Goal: Register for event/course

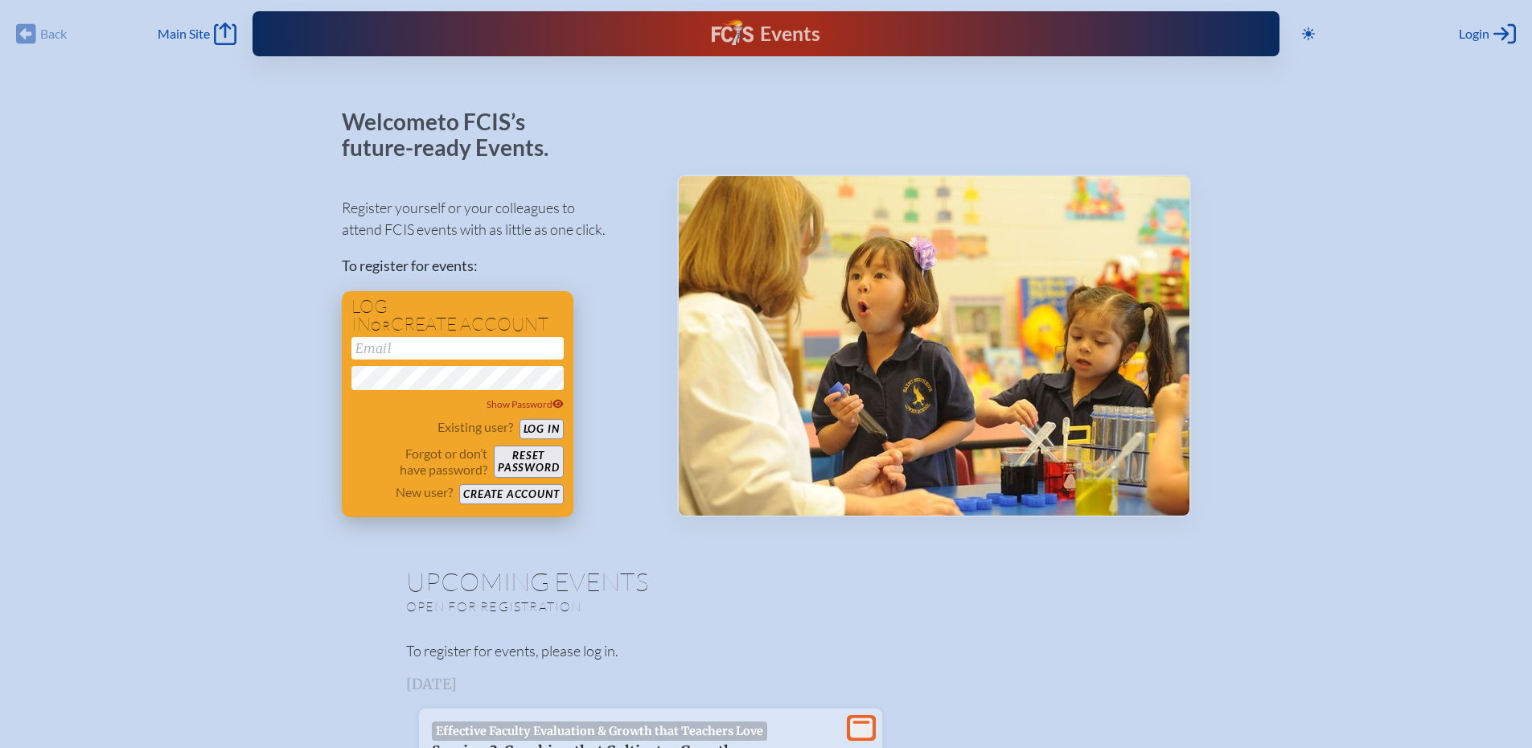
type input "[PERSON_NAME][EMAIL_ADDRESS][DOMAIN_NAME]"
click at [552, 429] on button "Log in" at bounding box center [541, 429] width 44 height 20
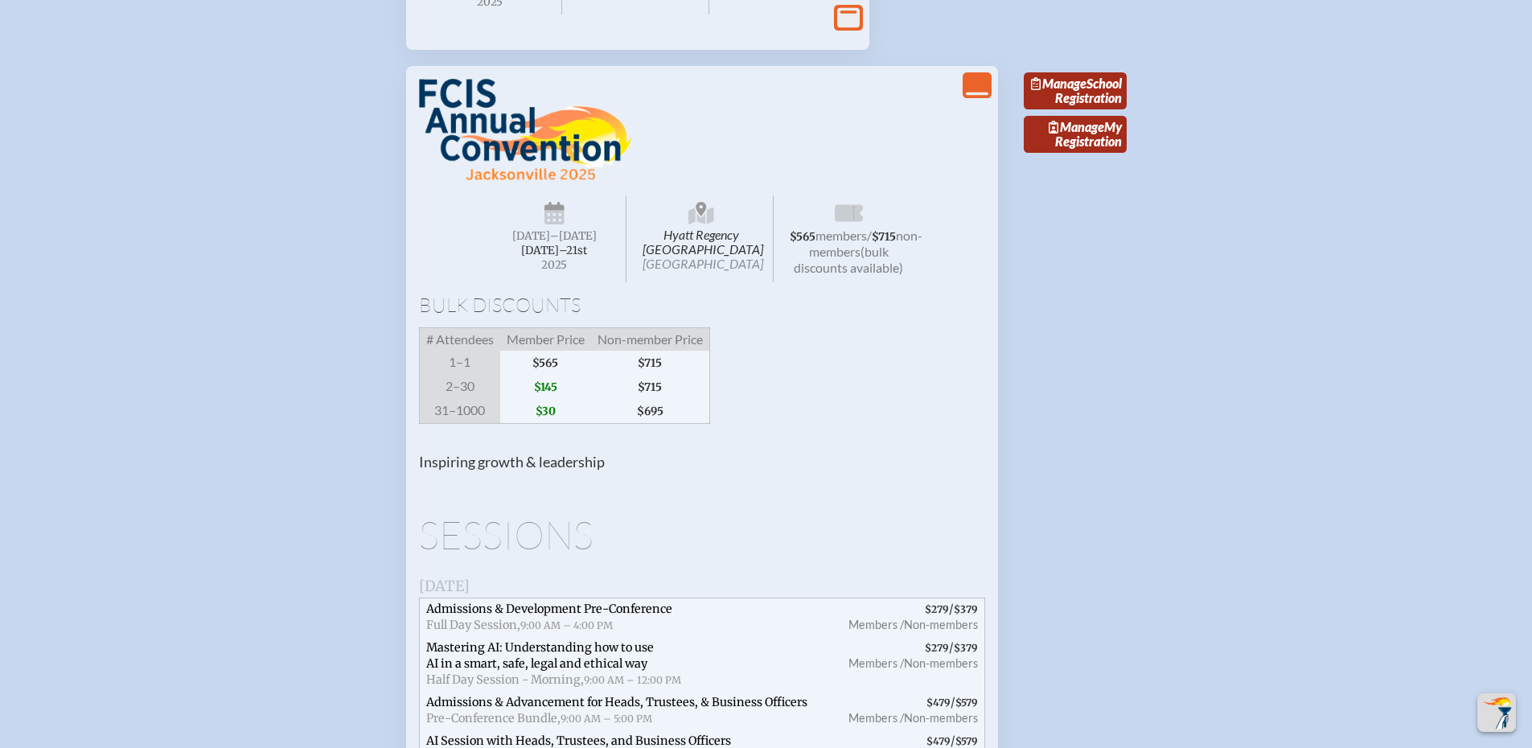
scroll to position [1608, 0]
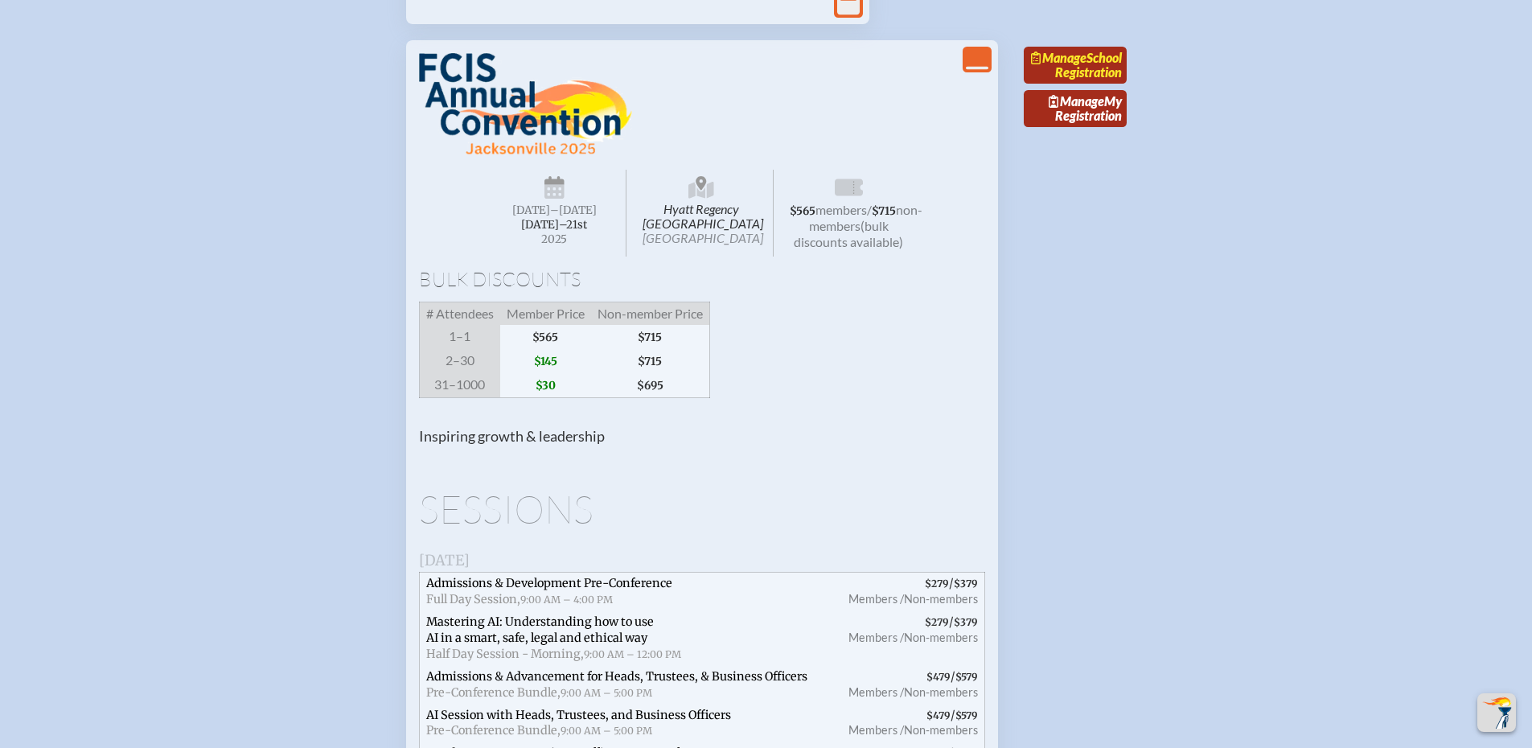
click at [1088, 84] on link "Manage School Registration" at bounding box center [1075, 65] width 103 height 37
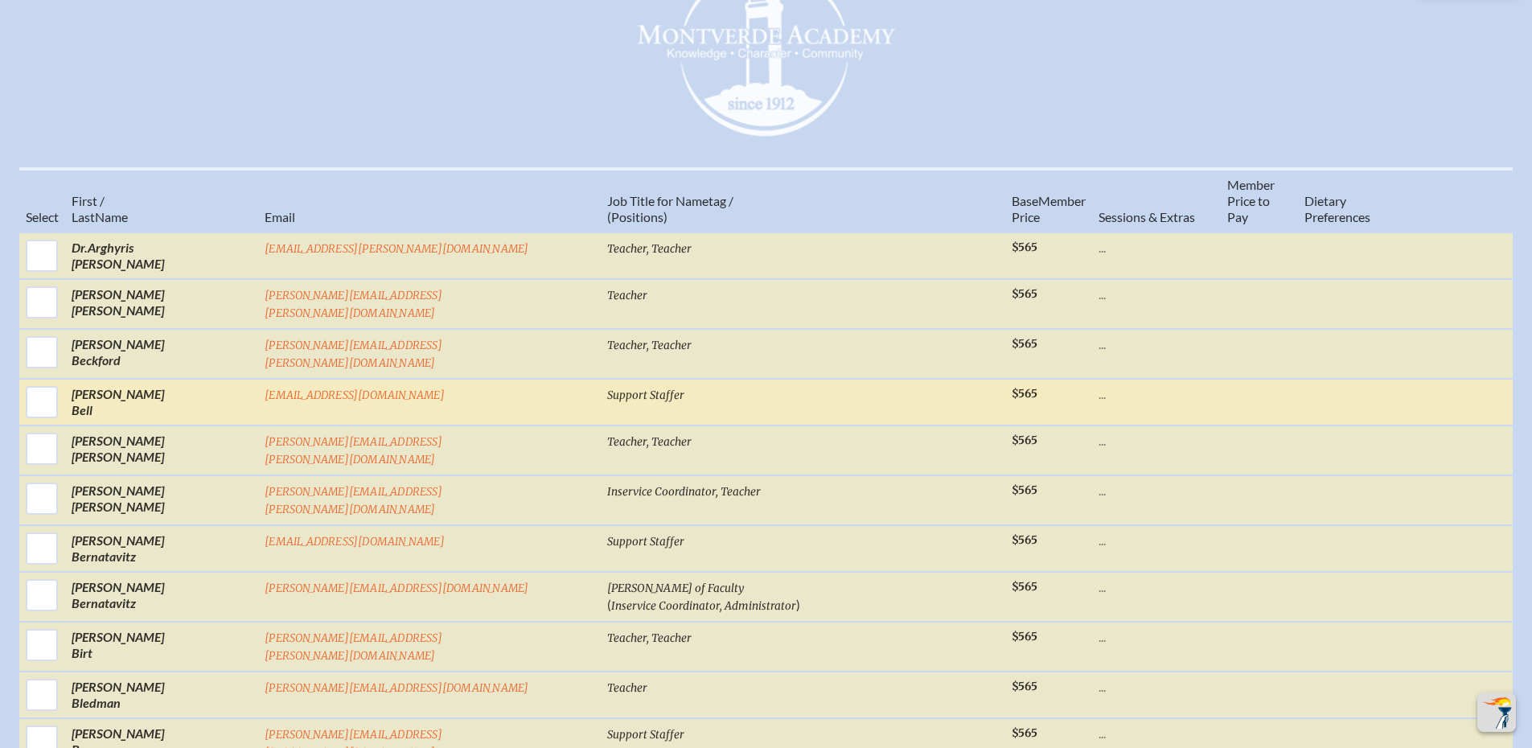
scroll to position [643, 0]
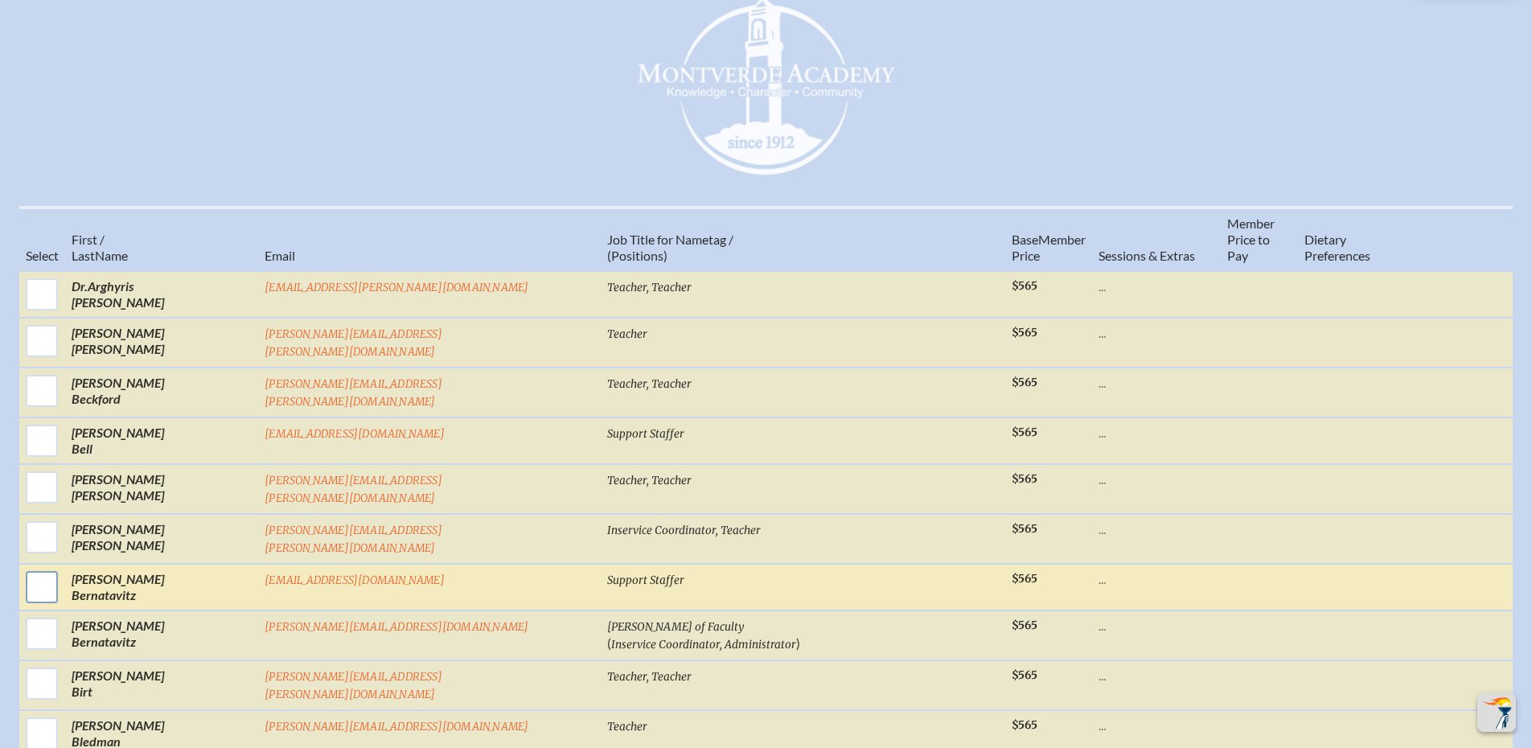
click at [62, 574] on input "checkbox" at bounding box center [42, 587] width 40 height 40
checkbox input "true"
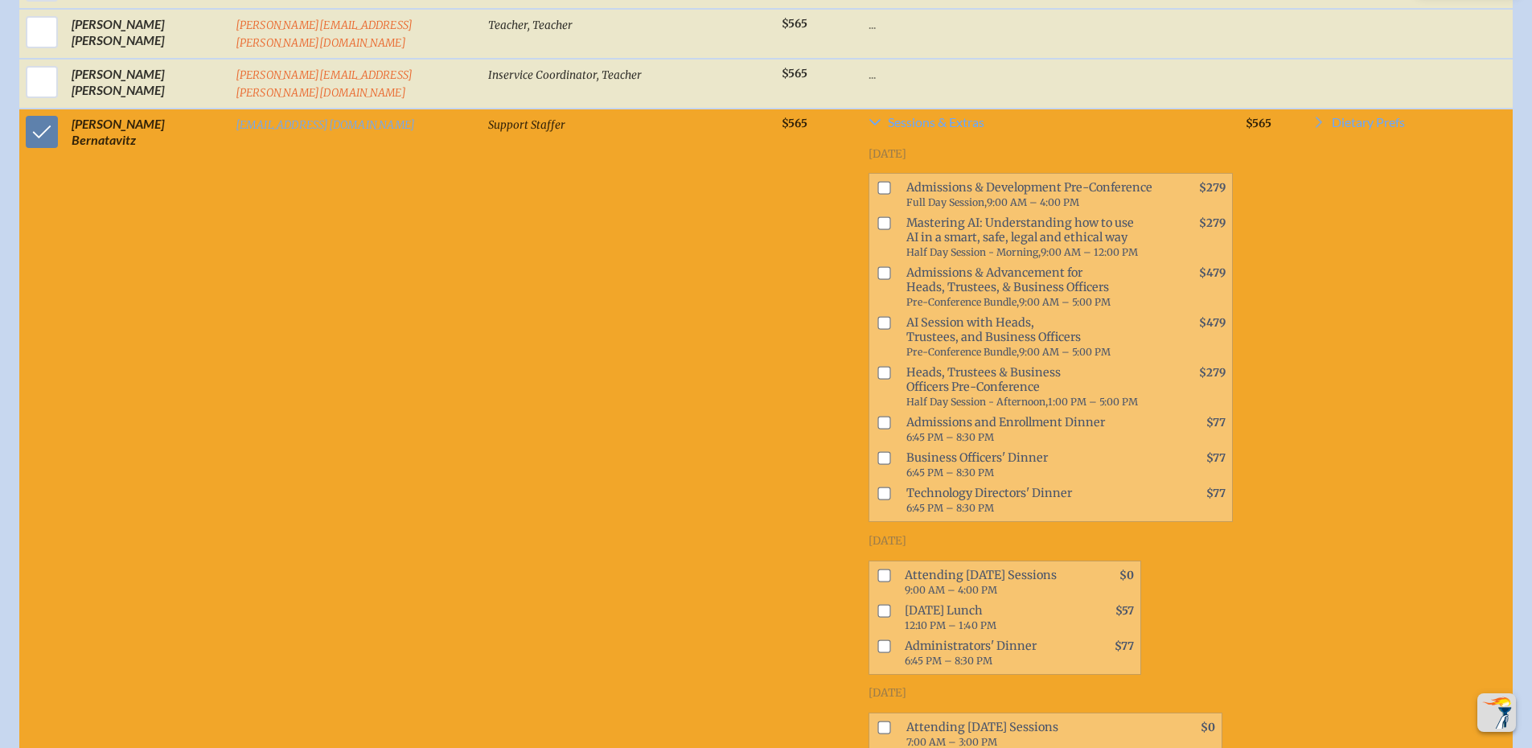
scroll to position [1126, 0]
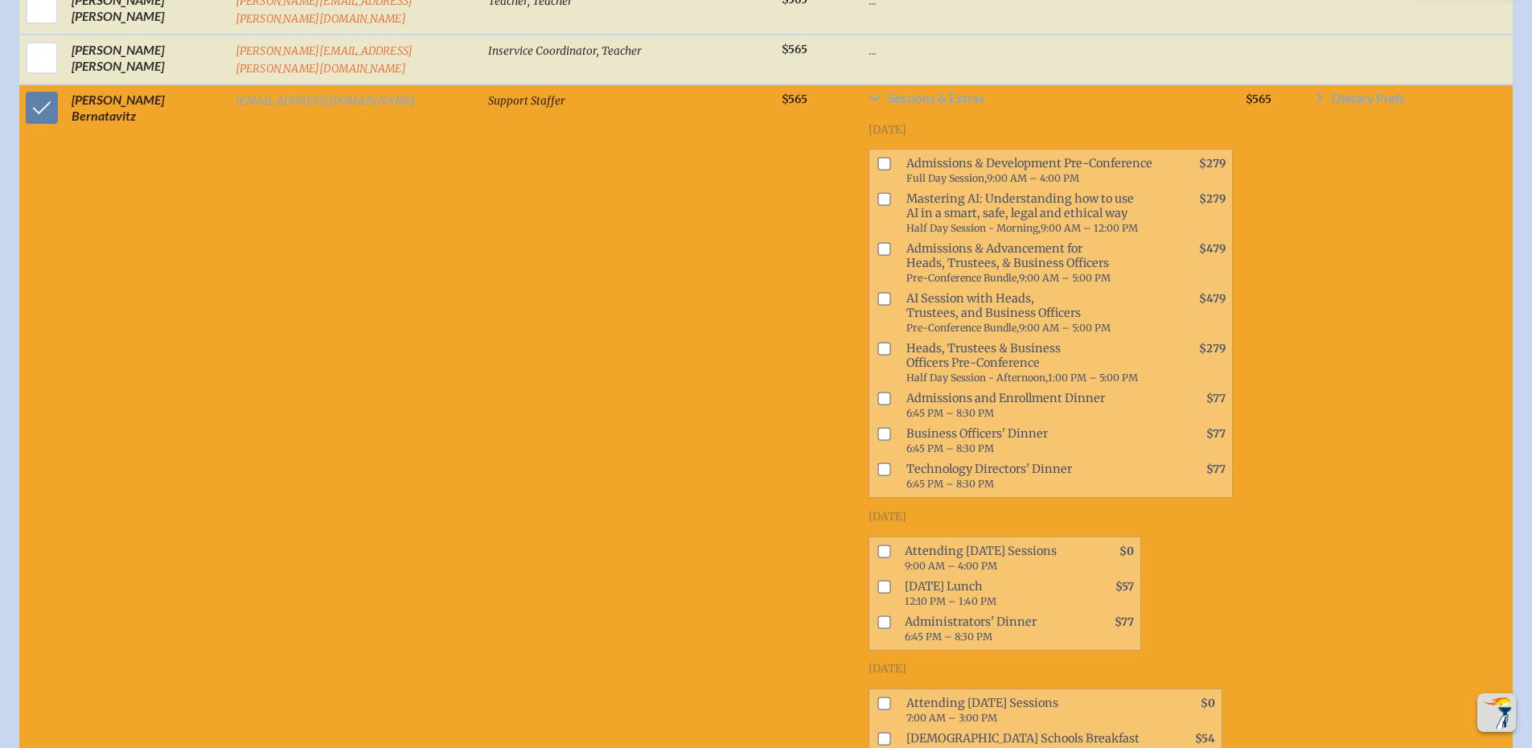
click at [877, 544] on input "checkbox" at bounding box center [883, 550] width 13 height 13
checkbox input "true"
click at [877, 580] on input "checkbox" at bounding box center [883, 586] width 13 height 13
checkbox input "true"
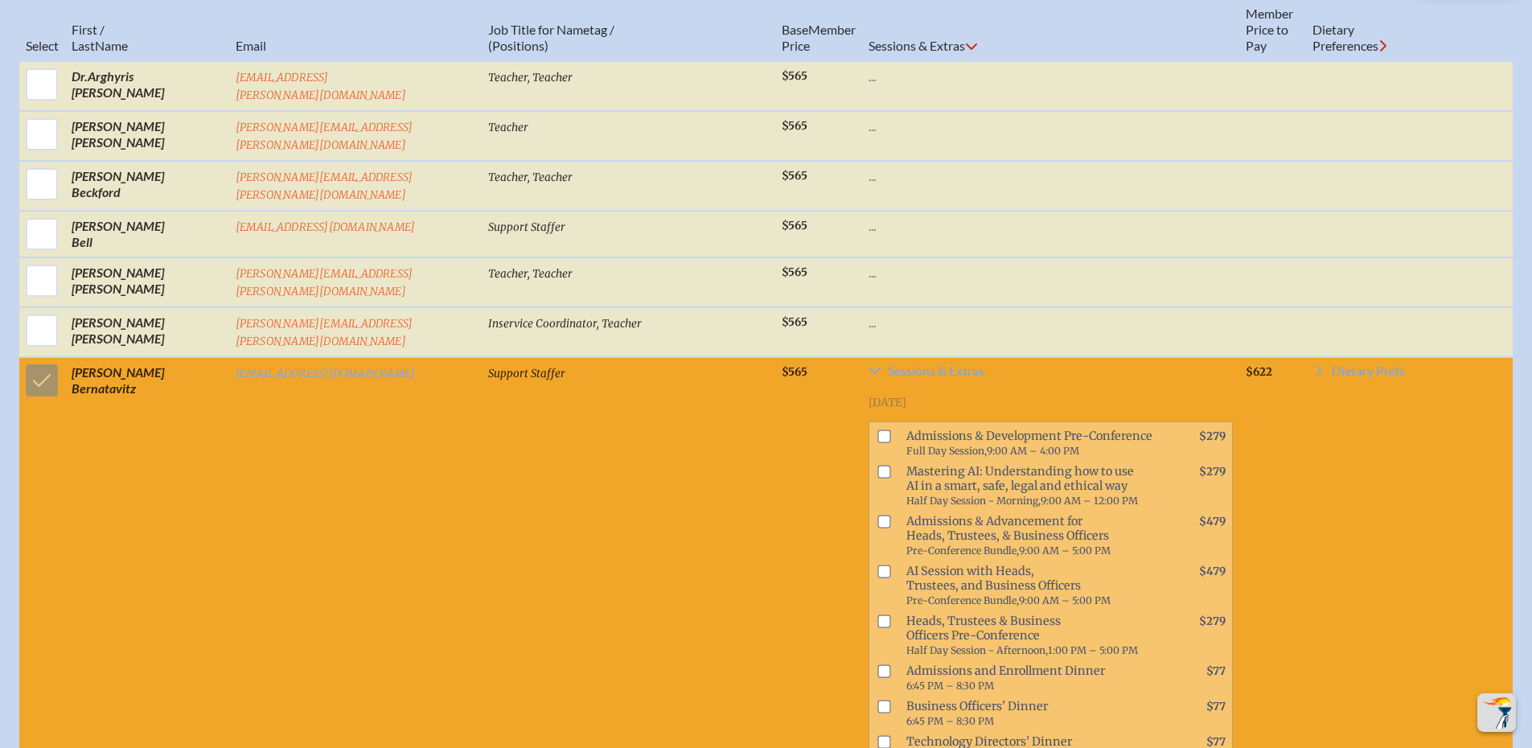
scroll to position [804, 0]
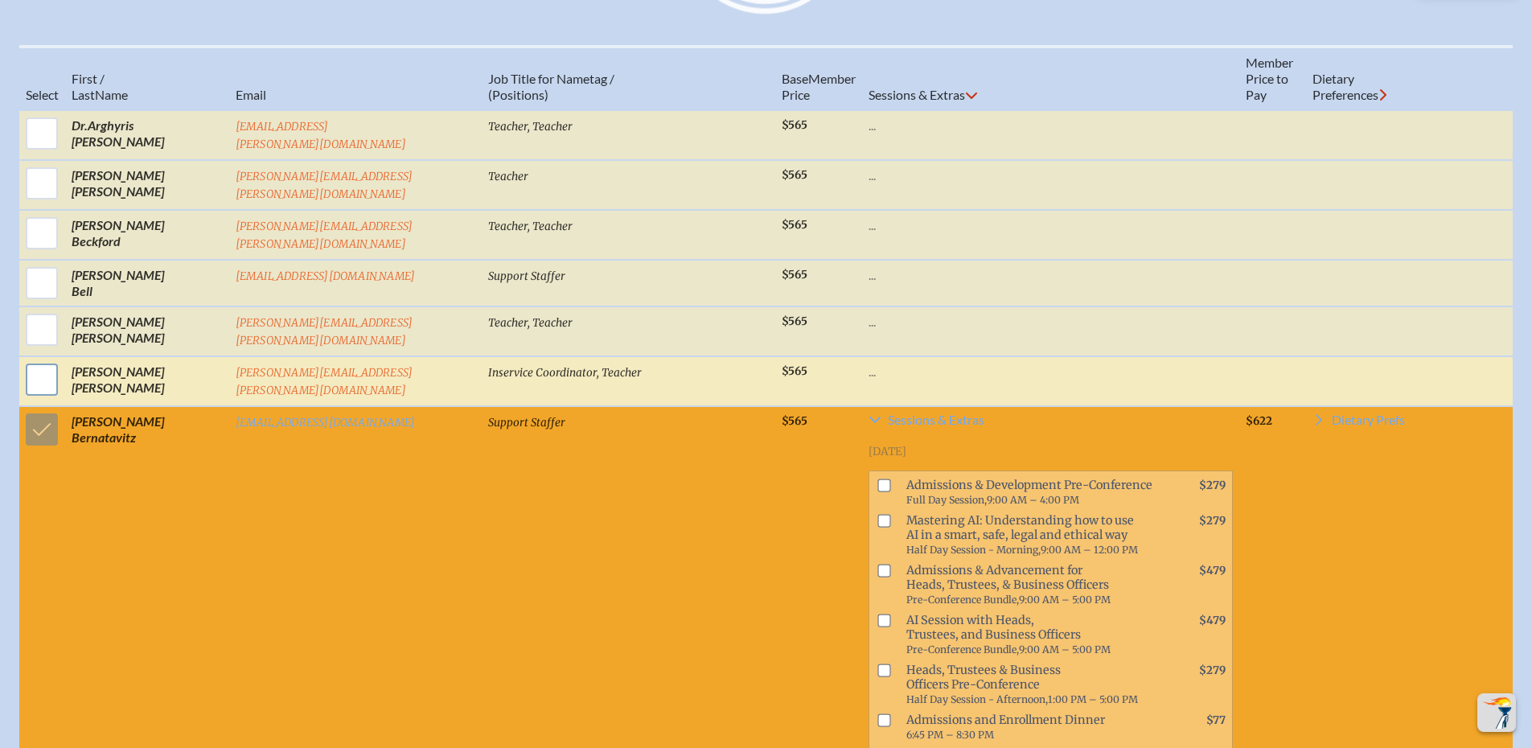
click at [46, 378] on input "checkbox" at bounding box center [42, 379] width 40 height 40
checkbox input "true"
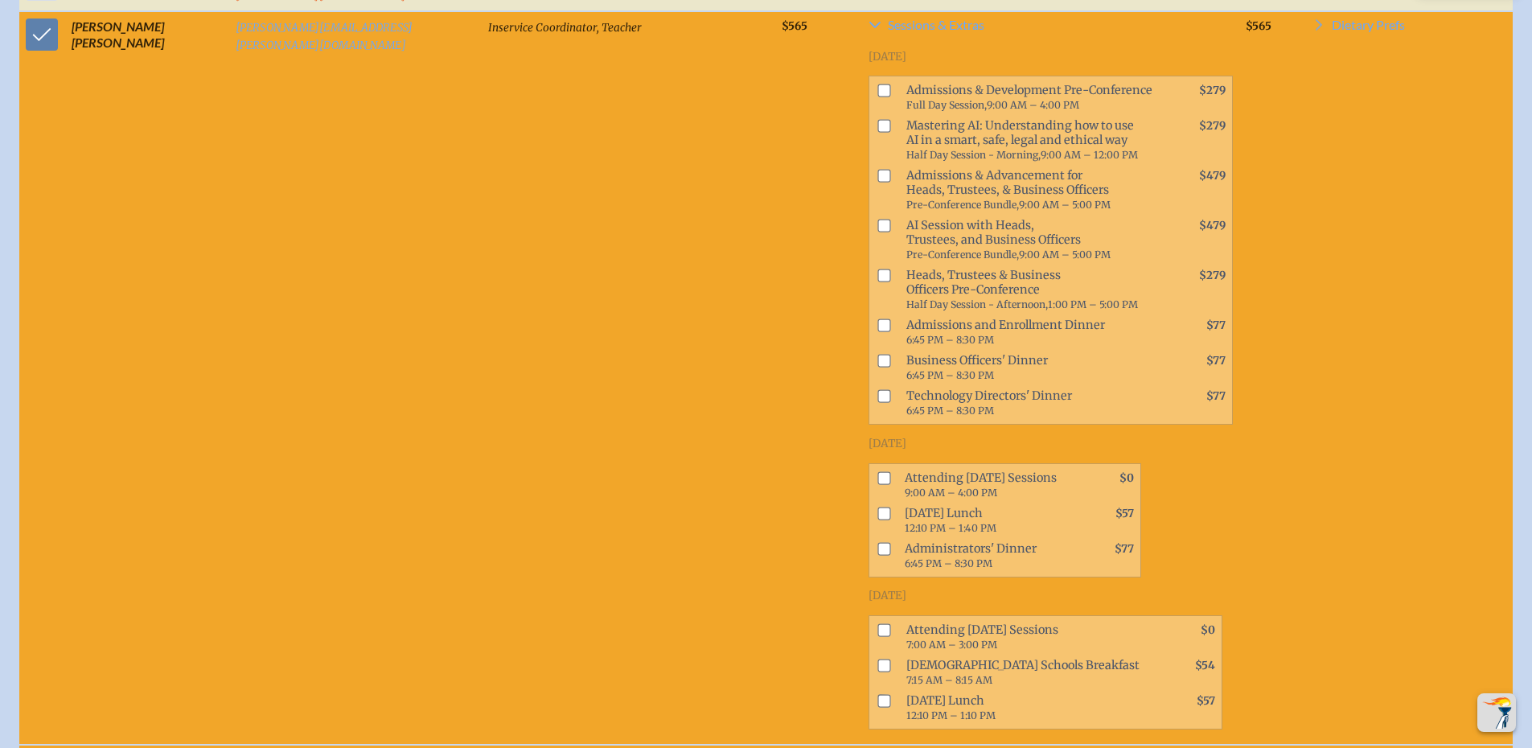
scroll to position [1206, 0]
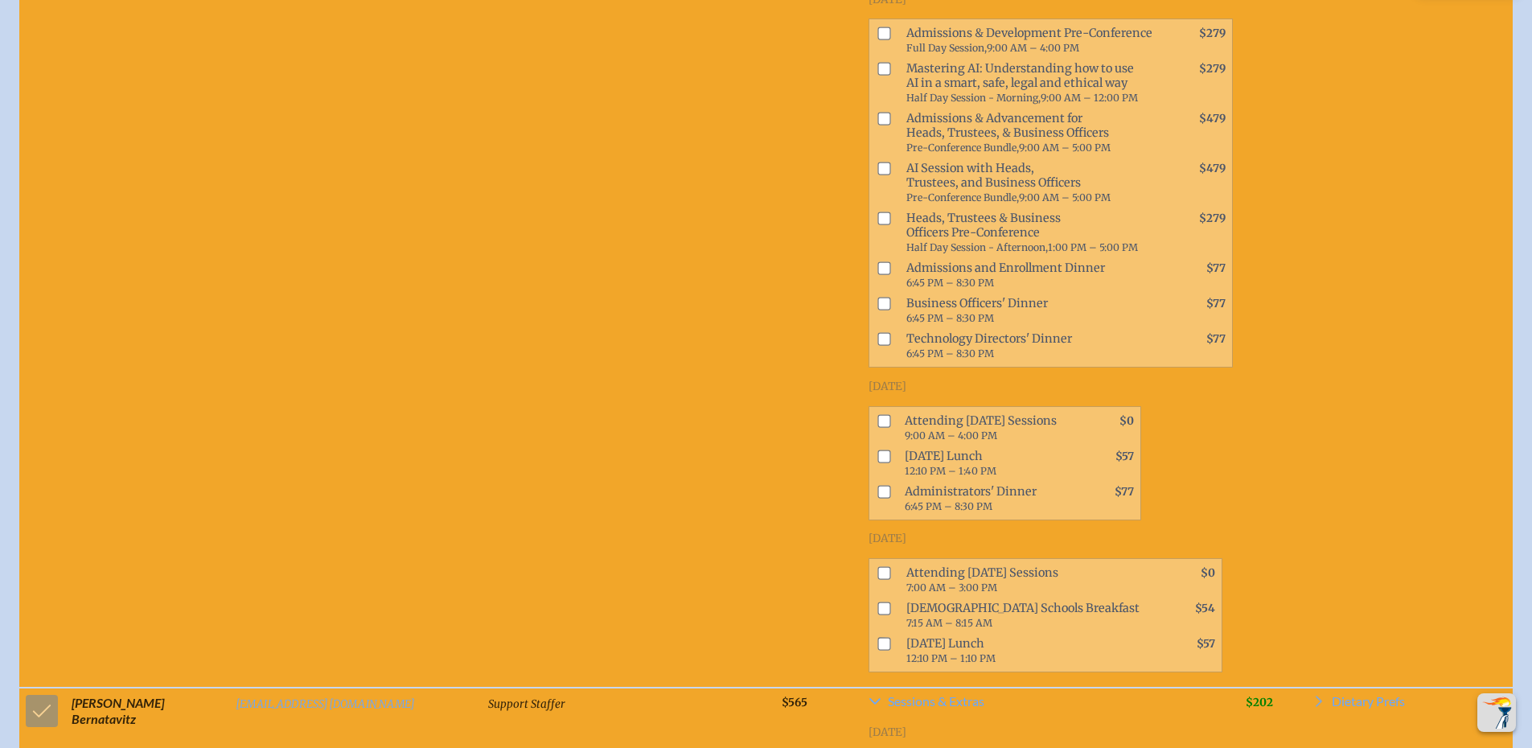
click at [877, 566] on input "checkbox" at bounding box center [883, 572] width 13 height 13
checkbox input "true"
click at [877, 637] on input "checkbox" at bounding box center [883, 643] width 13 height 13
checkbox input "true"
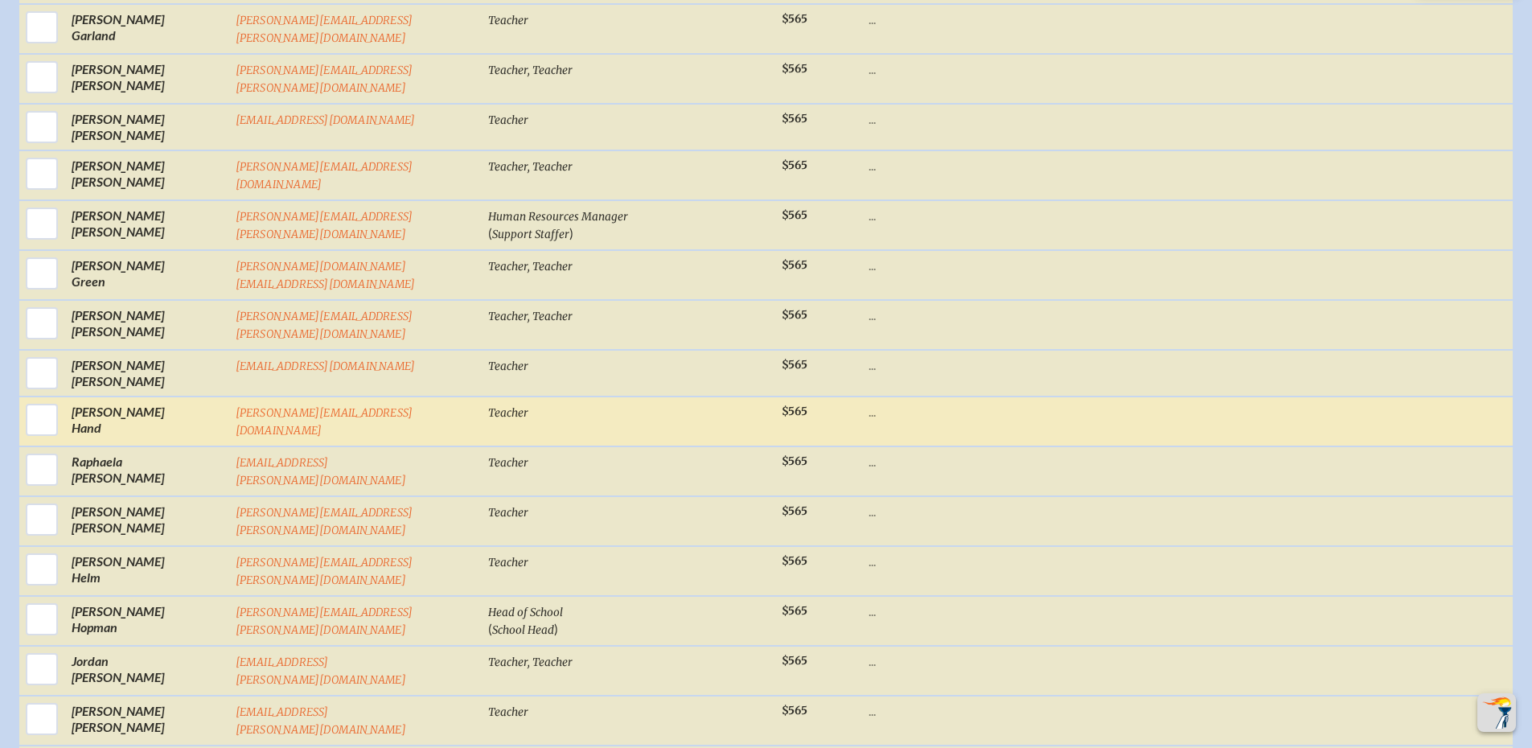
scroll to position [3859, 0]
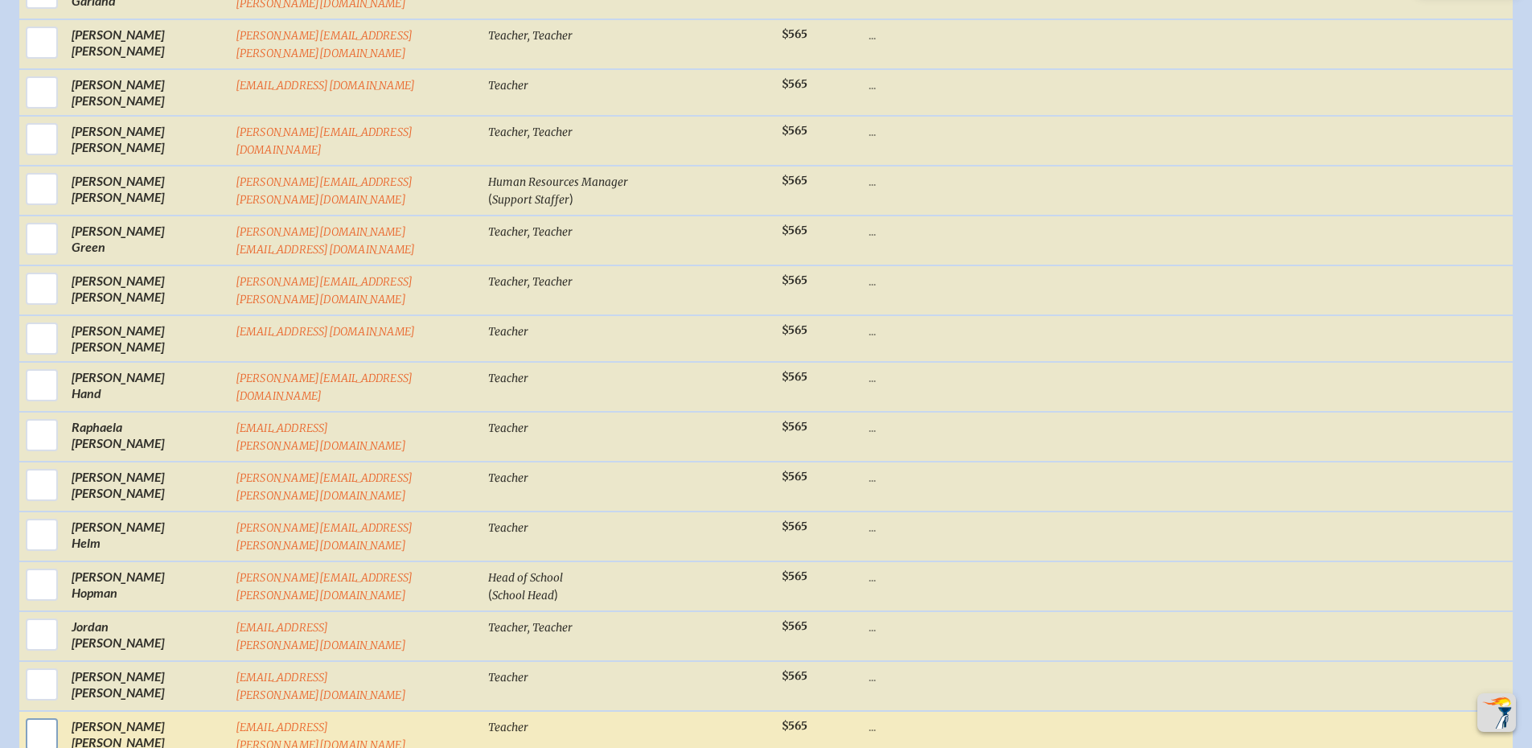
click at [39, 714] on input "checkbox" at bounding box center [42, 734] width 40 height 40
checkbox input "true"
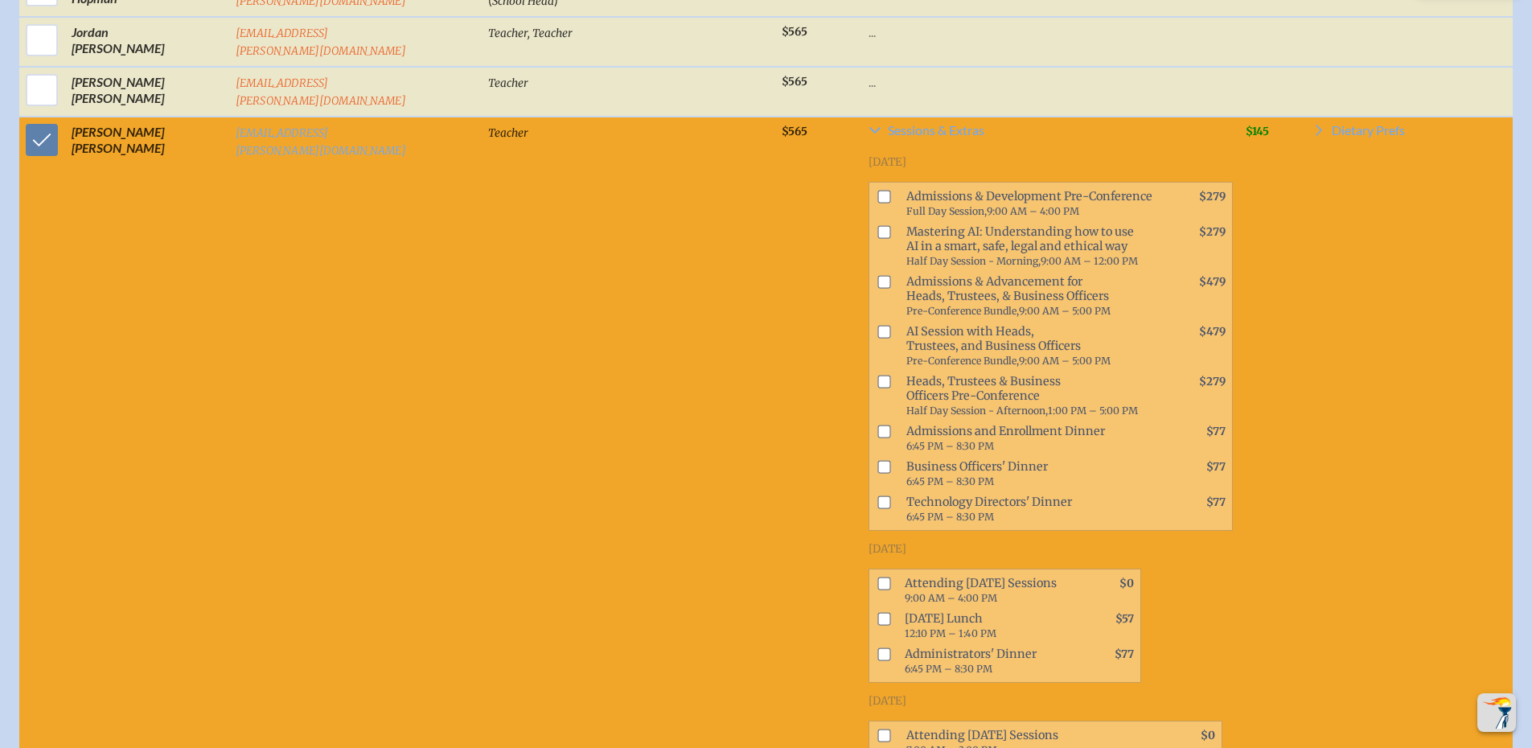
scroll to position [4503, 0]
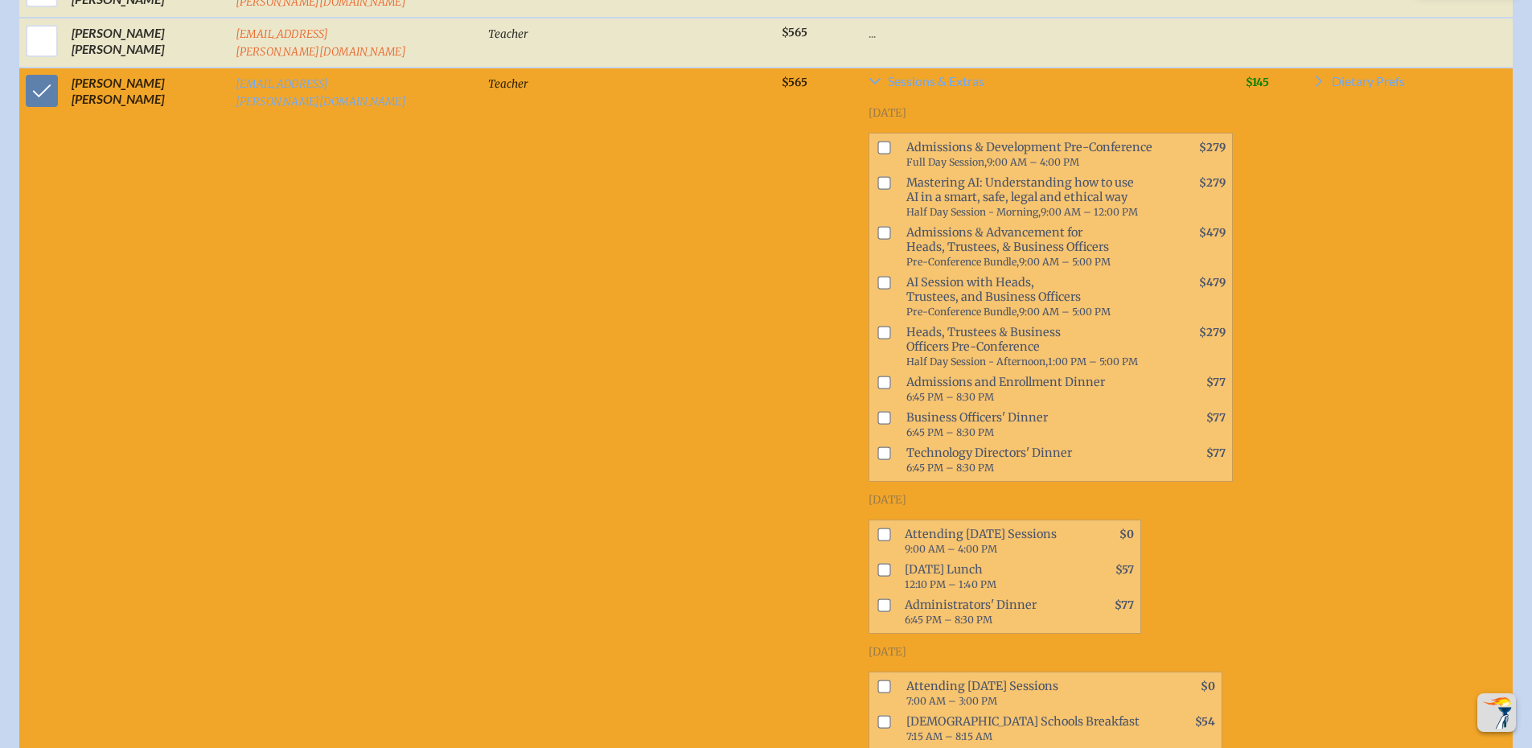
click at [877, 679] on input "checkbox" at bounding box center [883, 685] width 13 height 13
checkbox input "true"
click at [877, 750] on input "checkbox" at bounding box center [883, 756] width 13 height 13
checkbox input "true"
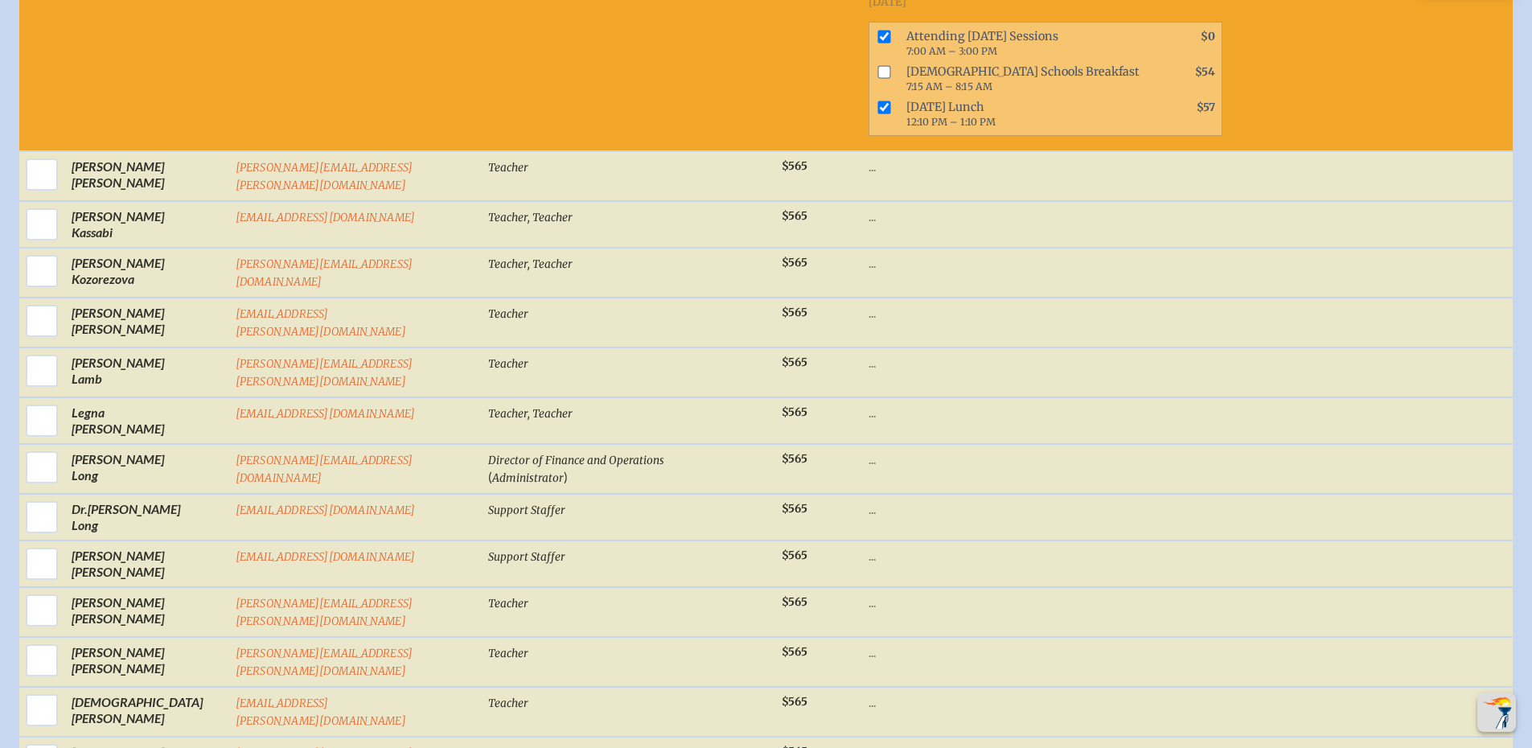
scroll to position [5226, 0]
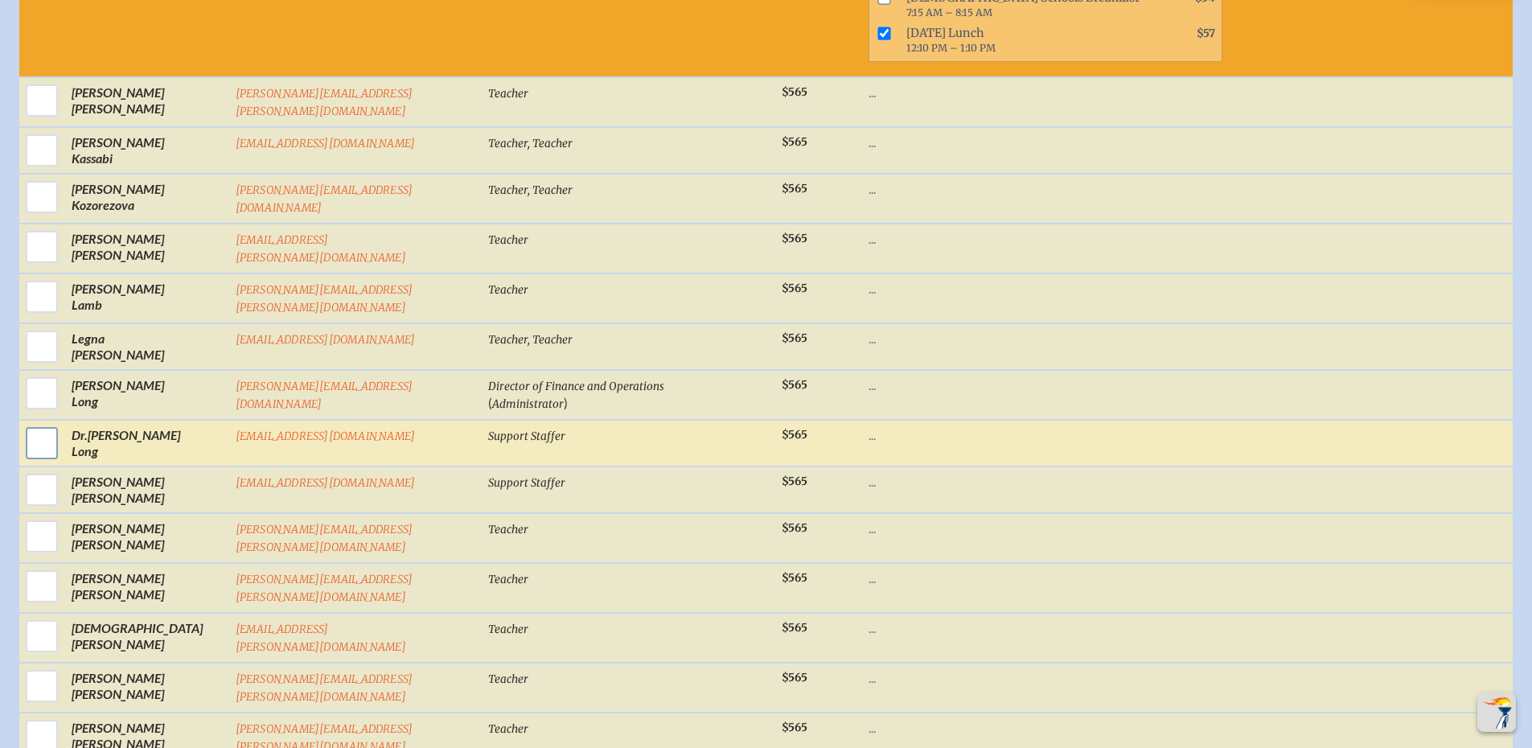
click at [37, 423] on input "checkbox" at bounding box center [42, 443] width 40 height 40
checkbox input "true"
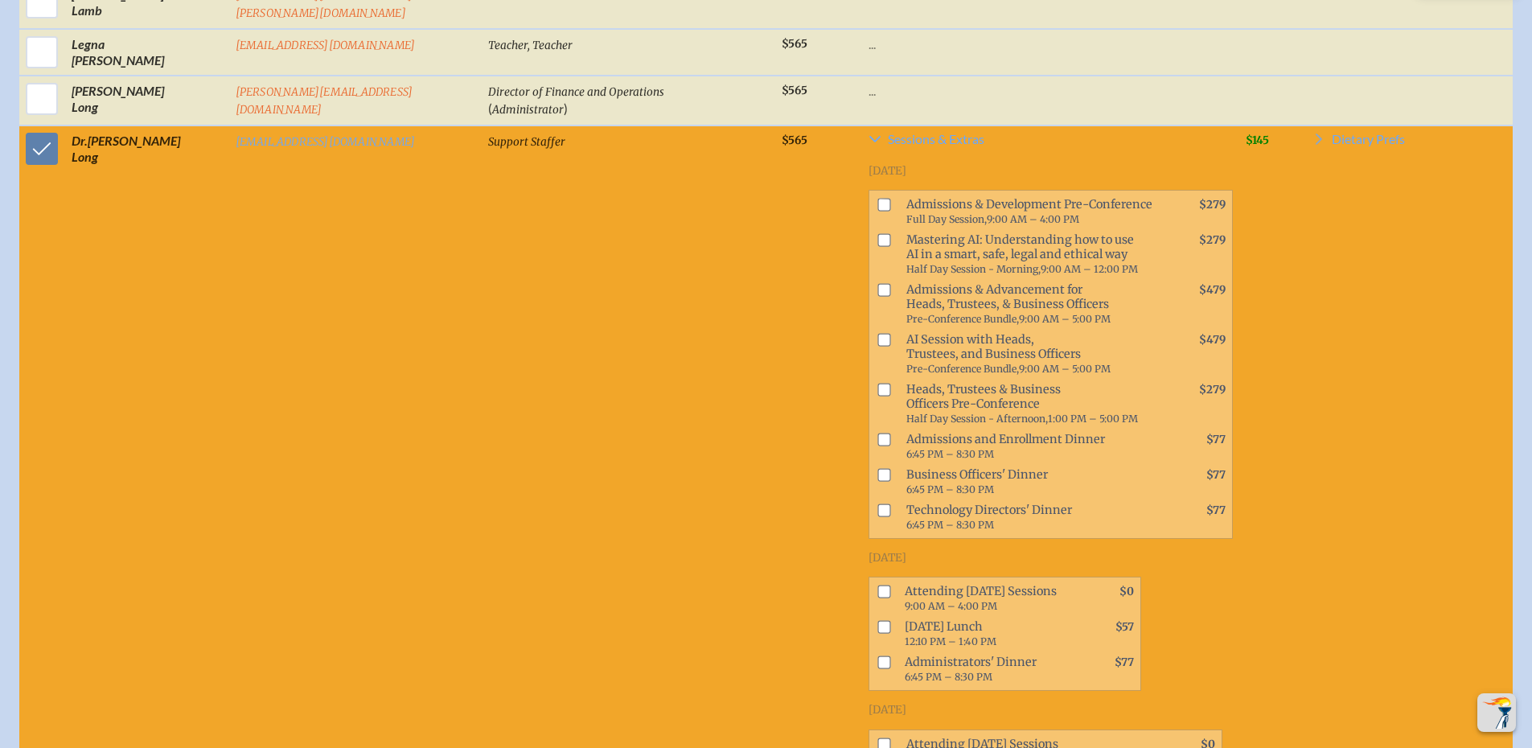
scroll to position [5548, 0]
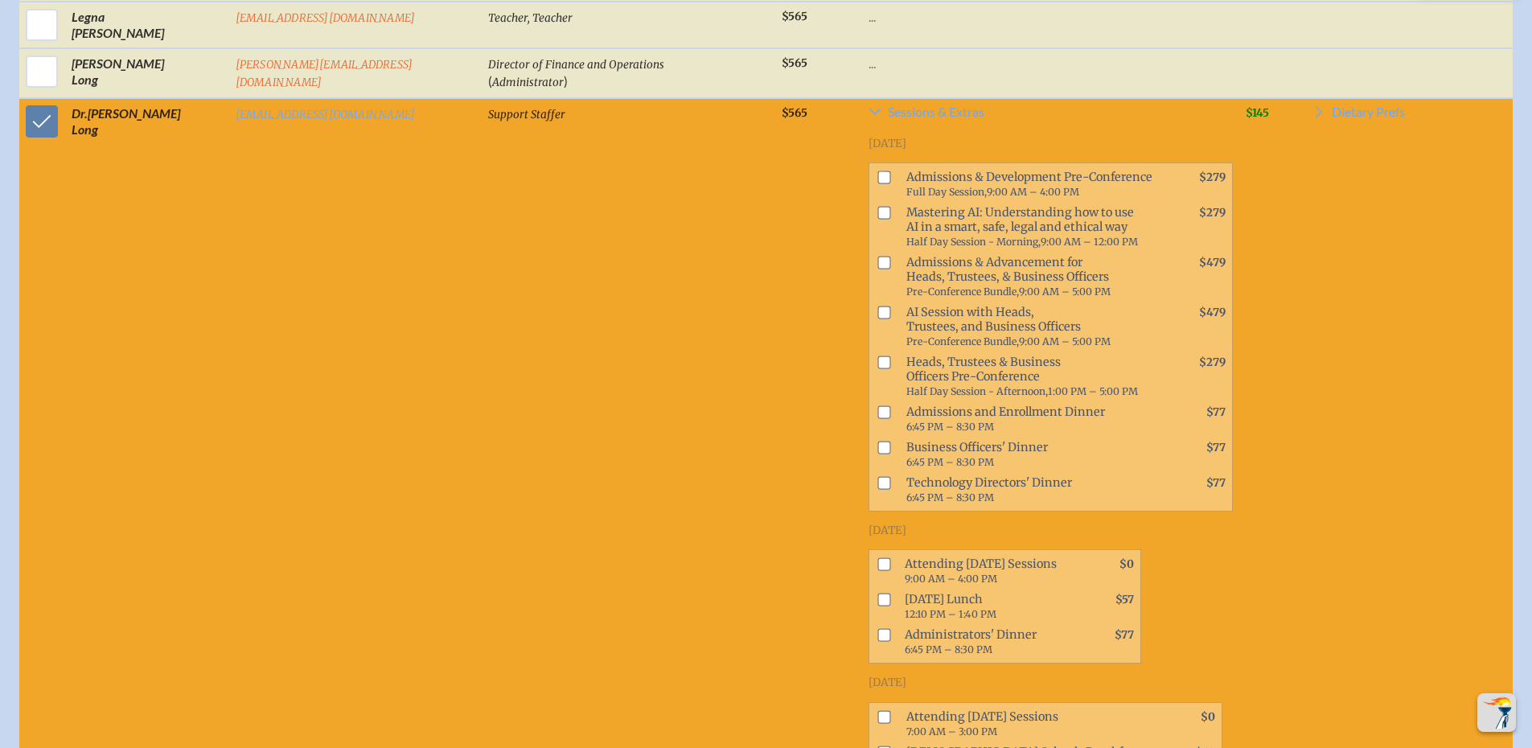
click at [877, 710] on input "checkbox" at bounding box center [883, 716] width 13 height 13
checkbox input "true"
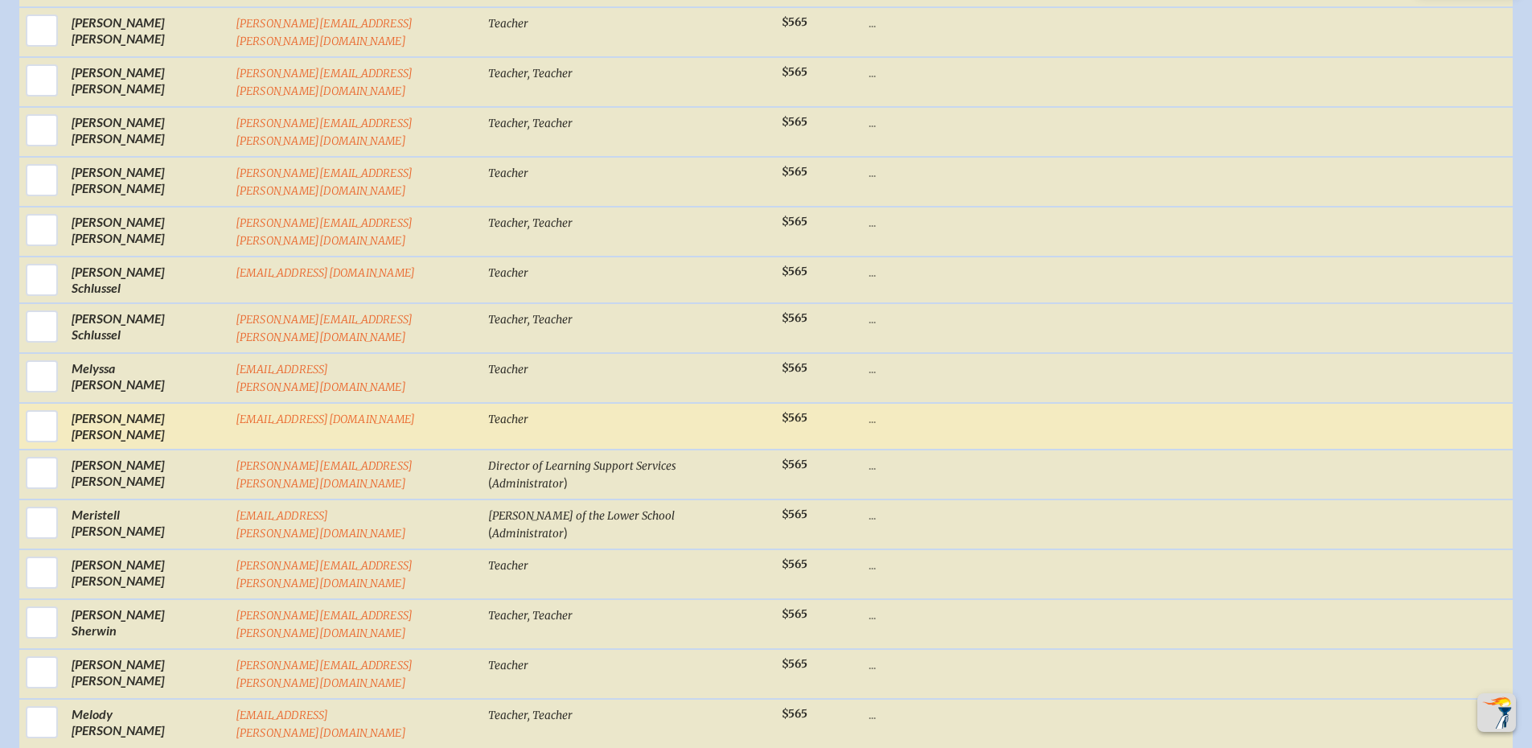
scroll to position [7639, 0]
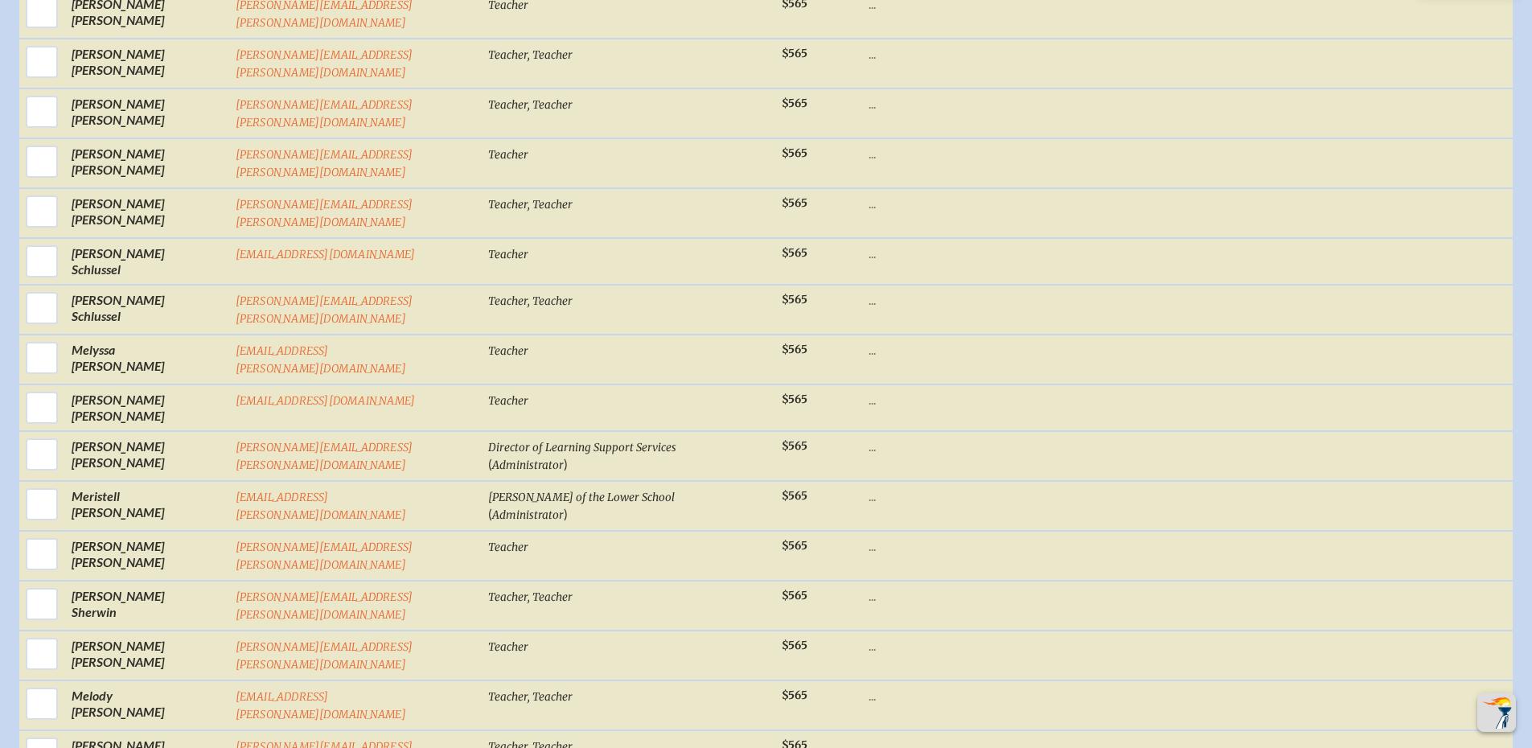
checkbox input "true"
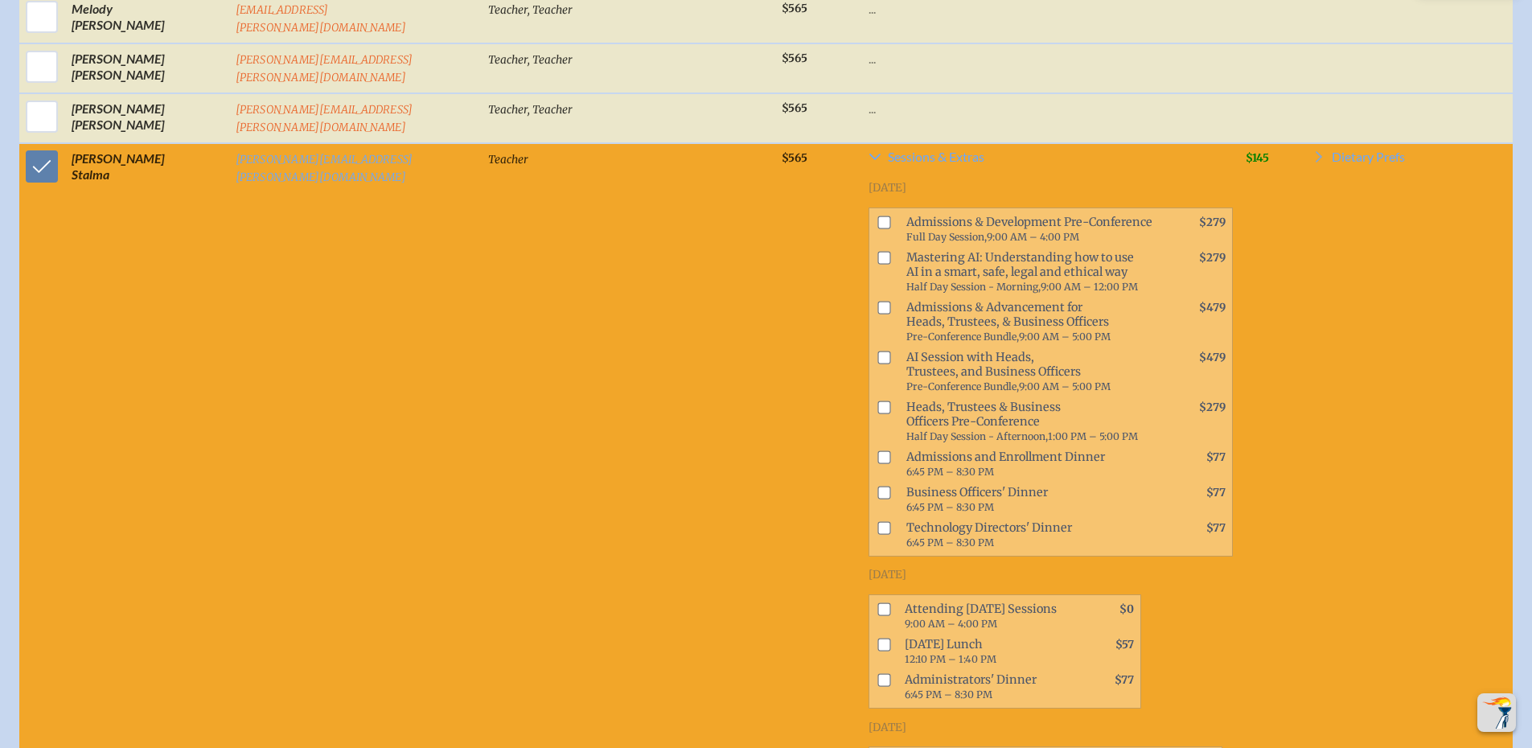
scroll to position [8362, 0]
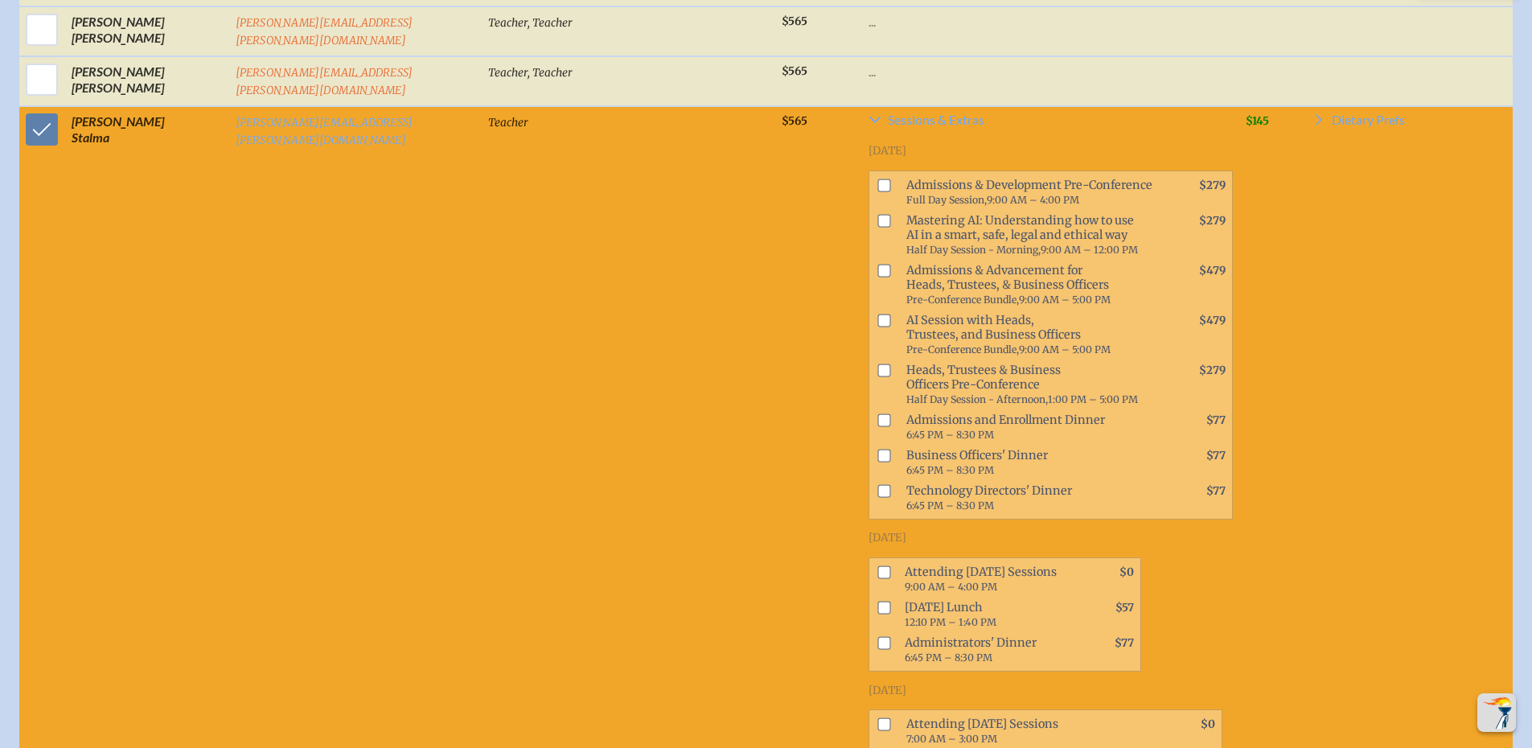
click at [877, 717] on input "checkbox" at bounding box center [883, 723] width 13 height 13
checkbox input "true"
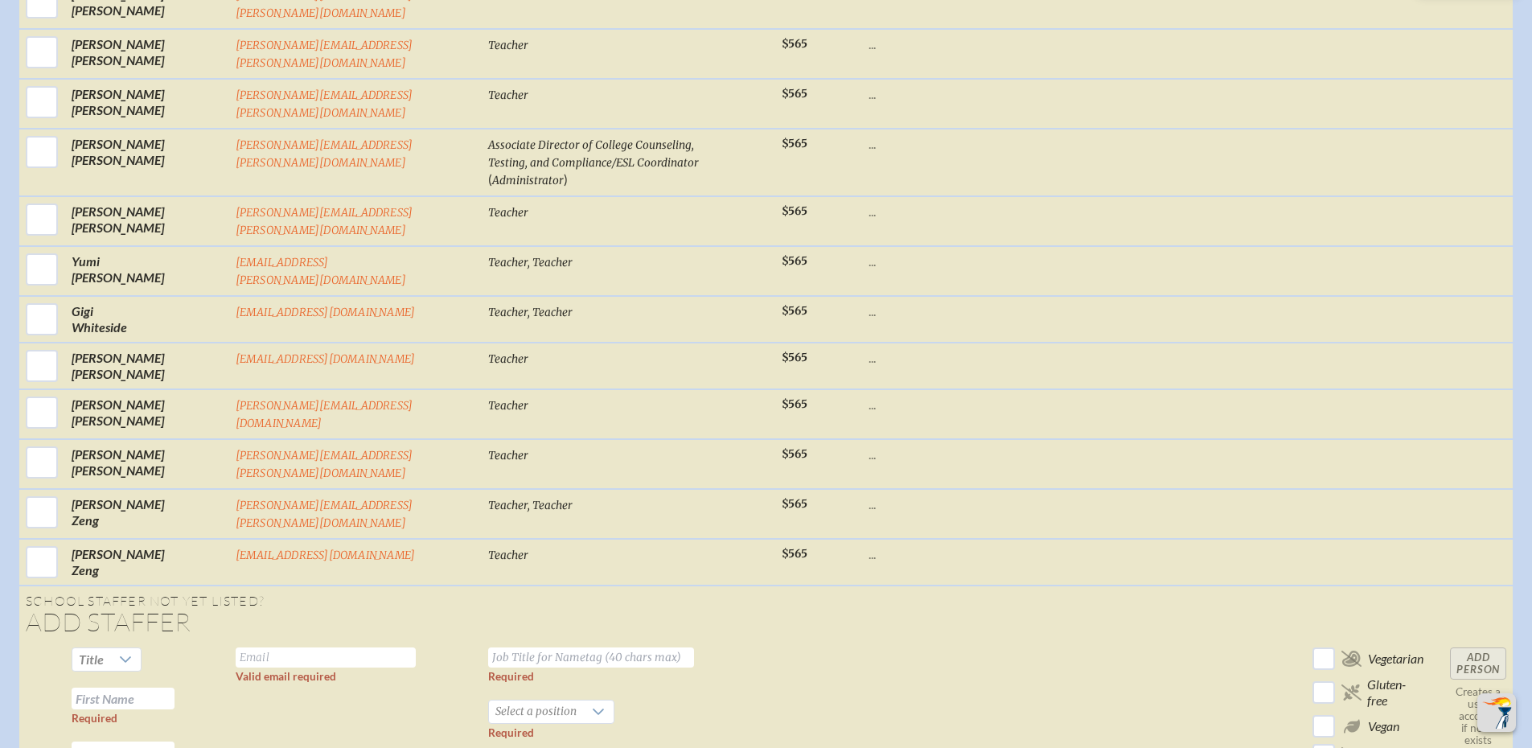
scroll to position [9888, 0]
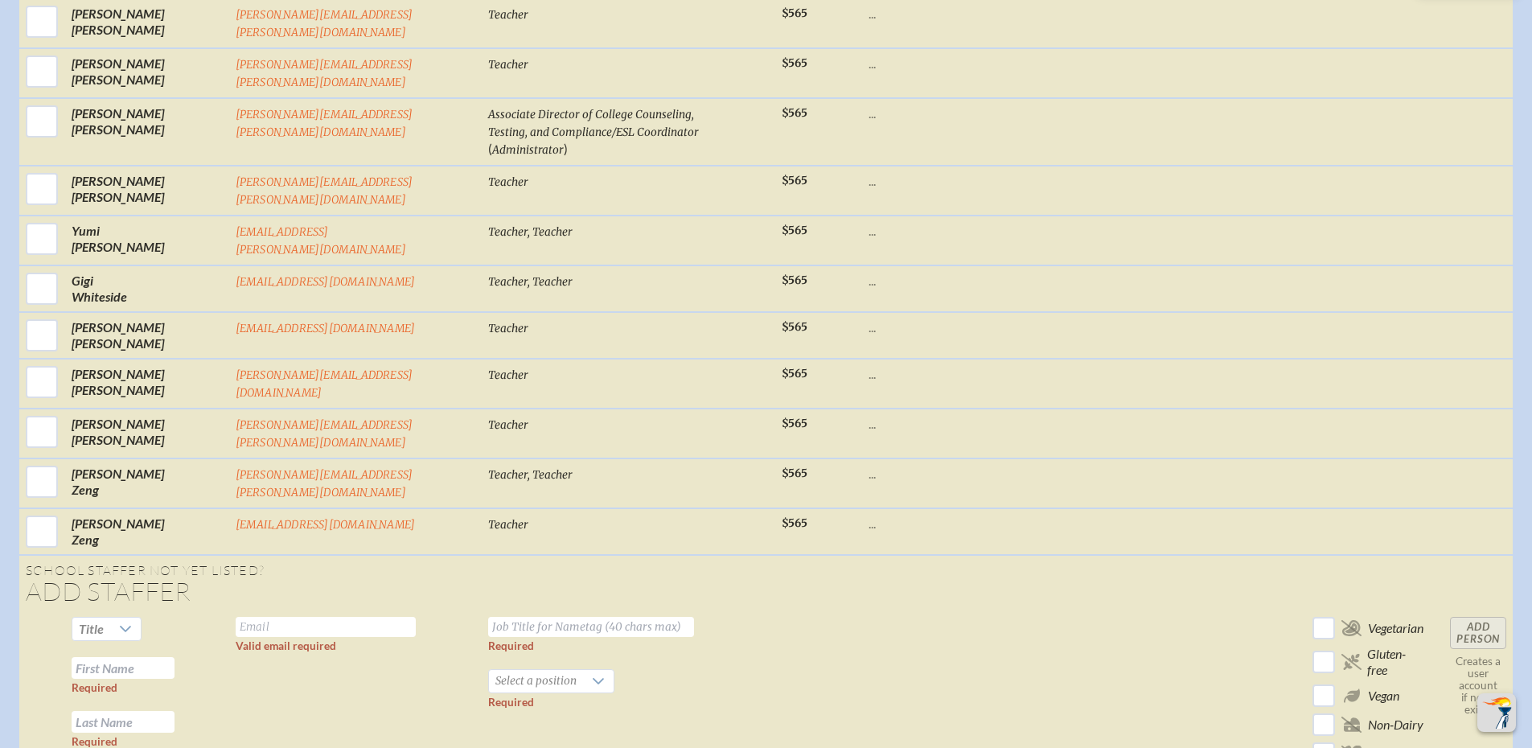
scroll to position [9820, 0]
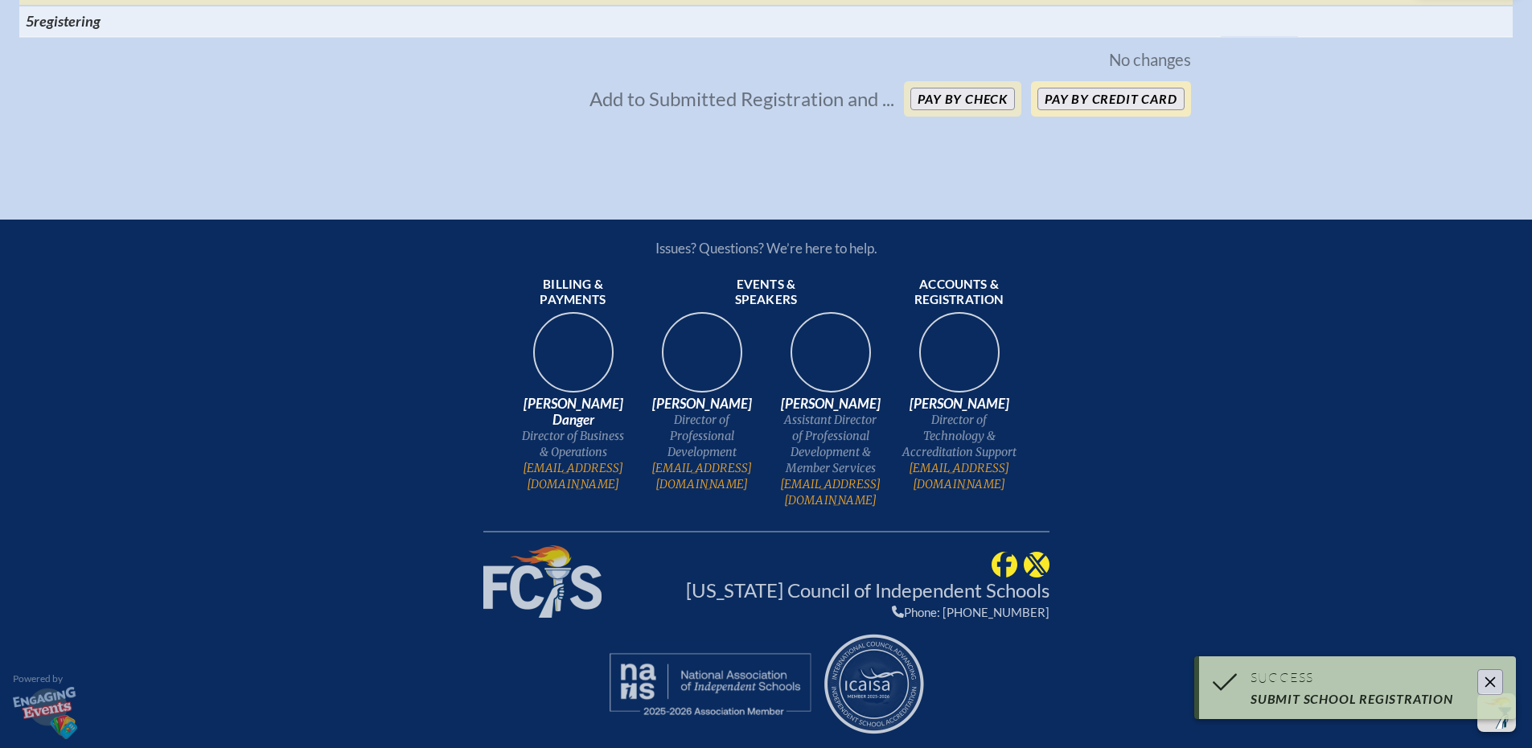
scroll to position [6480, 0]
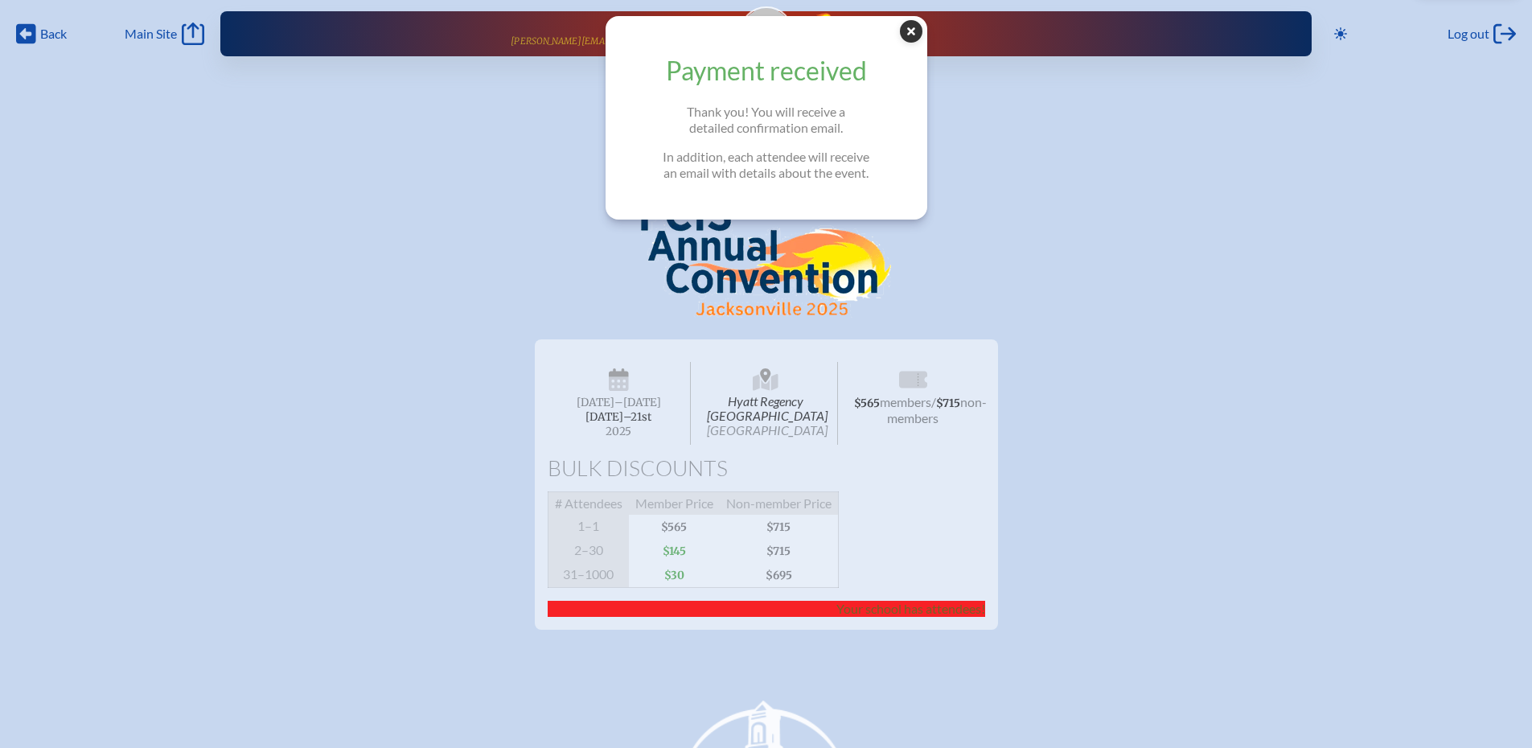
click at [916, 31] on icon "Close Popup" at bounding box center [911, 31] width 23 height 23
